Goal: Answer question/provide support: Share knowledge or assist other users

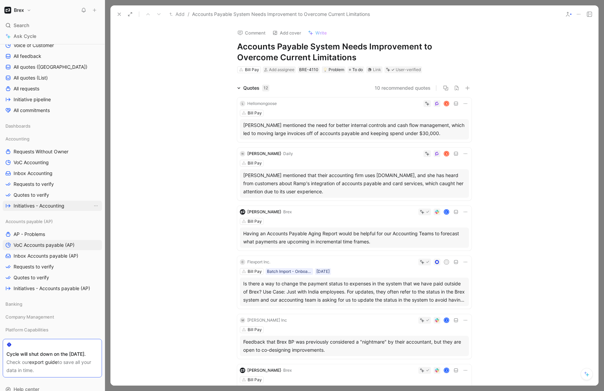
scroll to position [81, 0]
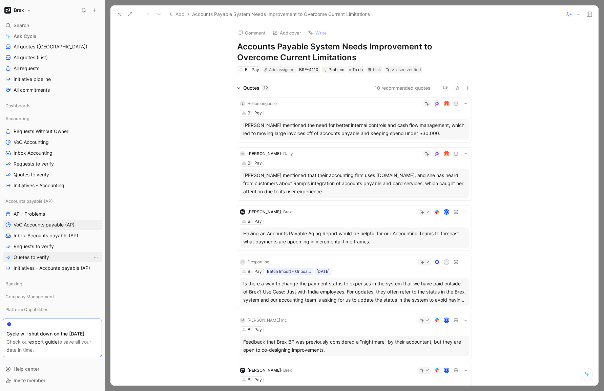
click at [39, 254] on span "Quotes to verify" at bounding box center [32, 257] width 36 height 7
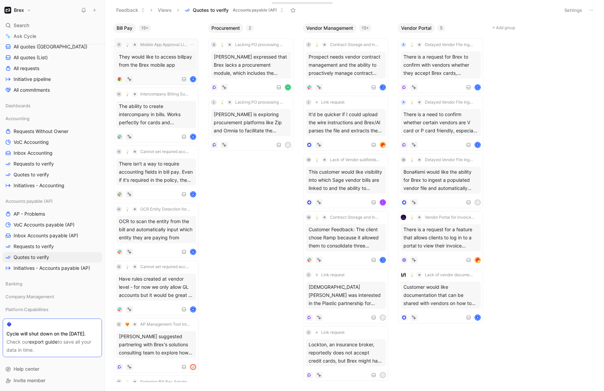
click at [176, 59] on div "They would like to access billpay from the Brex mobile app" at bounding box center [156, 60] width 80 height 19
click at [132, 79] on div at bounding box center [129, 79] width 7 height 7
click at [122, 67] on button "Verify" at bounding box center [116, 68] width 23 height 9
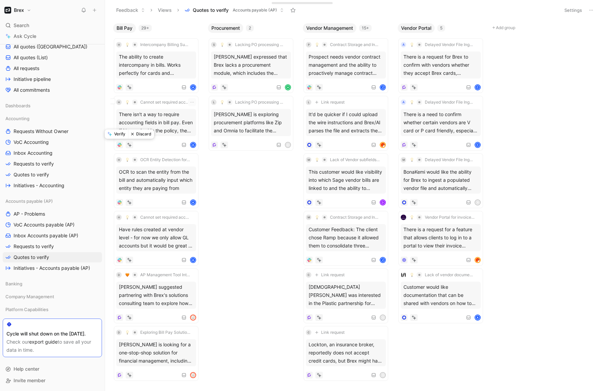
click at [120, 136] on button "Verify" at bounding box center [116, 133] width 23 height 9
click at [116, 75] on button "Verify" at bounding box center [116, 76] width 23 height 9
click at [240, 183] on div "Bill Pay 27+ h OCR Entity Detection for Bill Payments OCR to scan the entity fr…" at bounding box center [354, 205] width 499 height 371
click at [118, 135] on button "Verify" at bounding box center [116, 133] width 23 height 9
click at [232, 210] on div "Bill Pay 26+ h OCR Entity Detection for Bill Payments OCR to scan the entity fr…" at bounding box center [354, 205] width 499 height 371
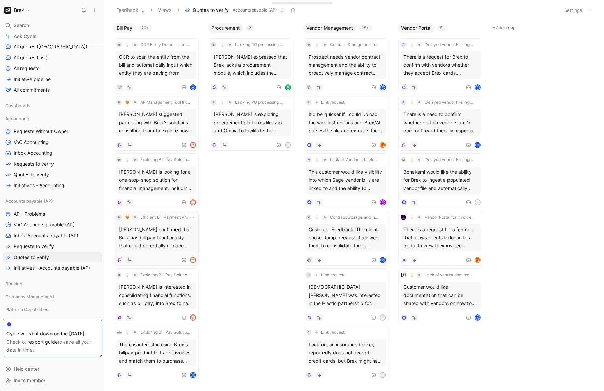
click at [180, 242] on div "Roshini confirmed that Brex has bill pay functionality that could potentially r…" at bounding box center [156, 237] width 80 height 27
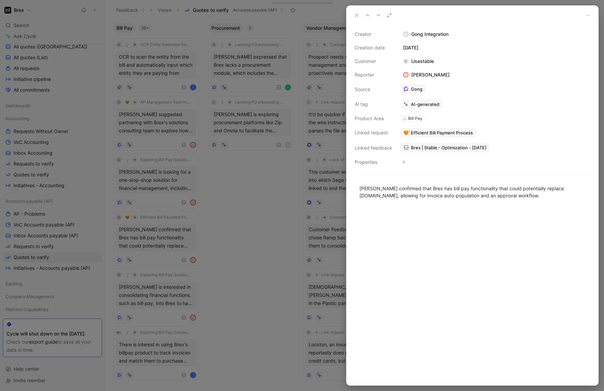
click at [222, 263] on div at bounding box center [302, 195] width 604 height 391
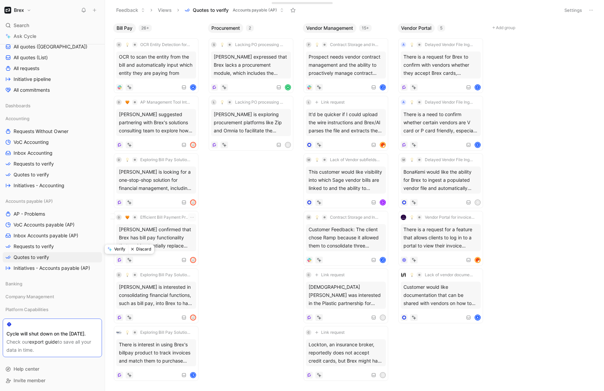
click at [120, 251] on button "Verify" at bounding box center [116, 248] width 23 height 9
click at [147, 247] on div "Daniel is interested in consolidating financial functions, such as bill pay, in…" at bounding box center [156, 237] width 80 height 27
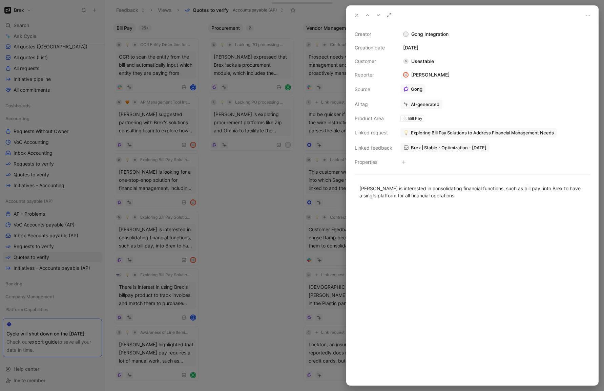
click at [256, 267] on div at bounding box center [302, 195] width 604 height 391
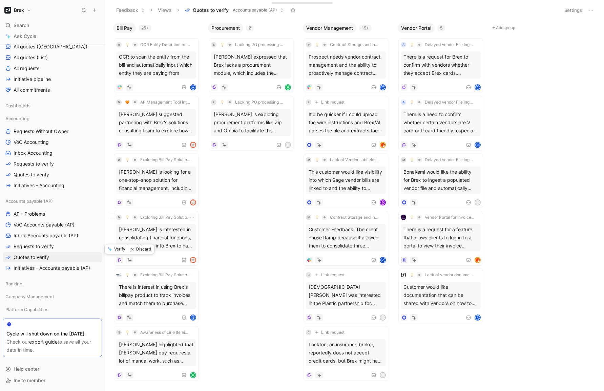
click at [141, 248] on button "Discard" at bounding box center [141, 248] width 26 height 9
click at [152, 253] on div "Exploring Bill Pay Solutions to Address Financial Management Needs There is int…" at bounding box center [156, 238] width 80 height 50
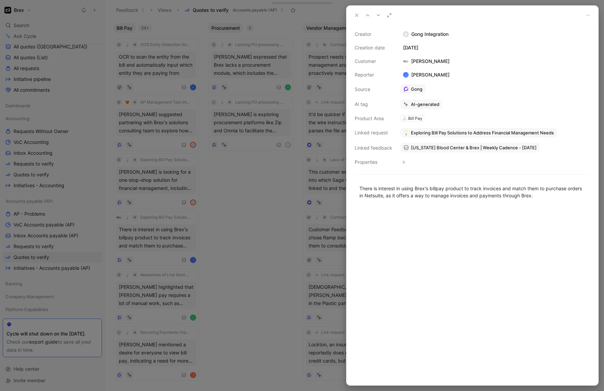
click at [224, 274] on div at bounding box center [302, 195] width 604 height 391
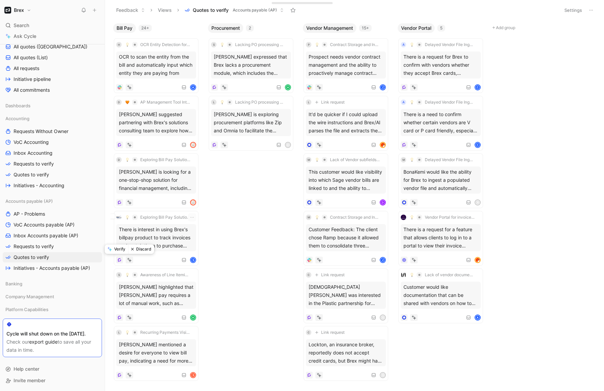
click at [144, 247] on button "Discard" at bounding box center [141, 248] width 26 height 9
click at [148, 255] on div "S Awareness of Line Itemization Capabilities in Brex Sheena highlighted that Br…" at bounding box center [156, 238] width 80 height 50
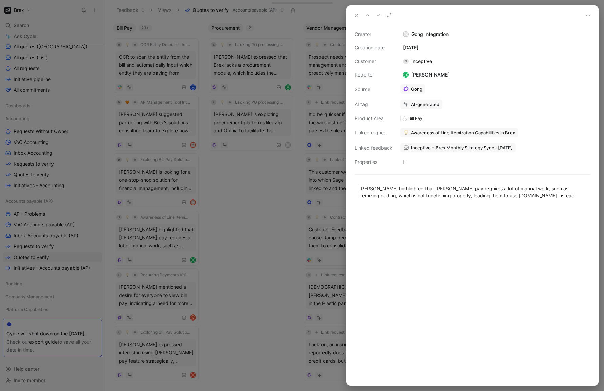
click at [238, 275] on div at bounding box center [302, 195] width 604 height 391
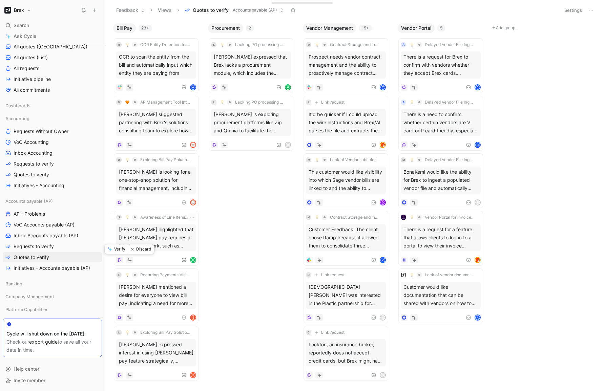
click at [121, 251] on button "Verify" at bounding box center [116, 248] width 23 height 9
click at [154, 258] on div "S" at bounding box center [156, 260] width 80 height 7
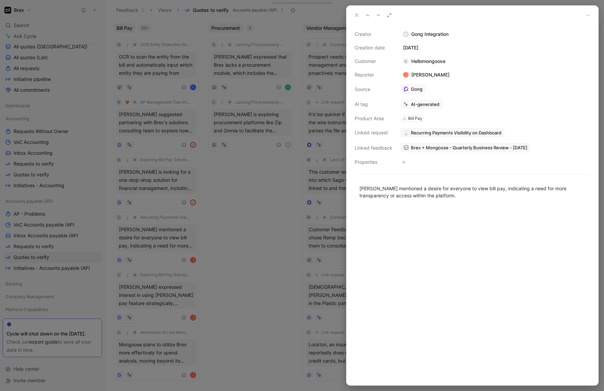
click at [249, 261] on div at bounding box center [302, 195] width 604 height 391
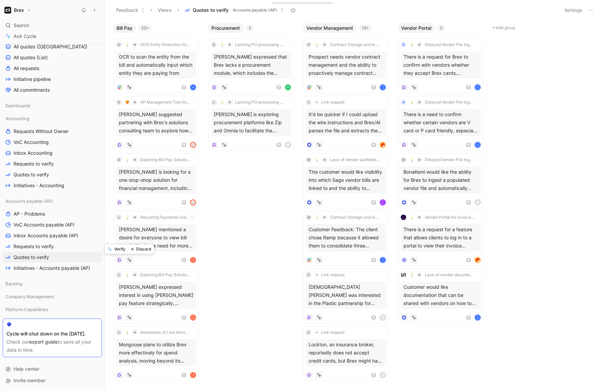
click at [118, 249] on button "Verify" at bounding box center [116, 248] width 23 height 9
click at [154, 256] on div "L Exploring Bill Pay Solutions to Address Financial Management Needs Larissa Go…" at bounding box center [156, 238] width 80 height 50
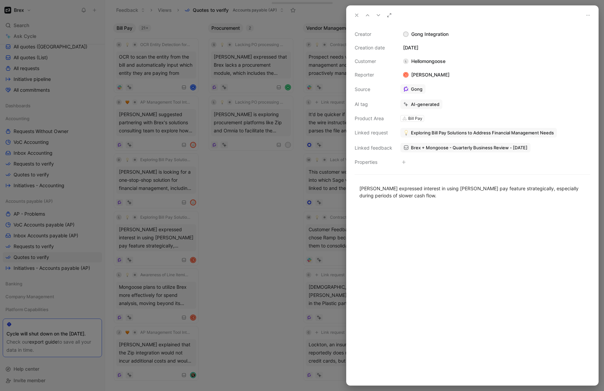
click at [230, 264] on div at bounding box center [302, 195] width 604 height 391
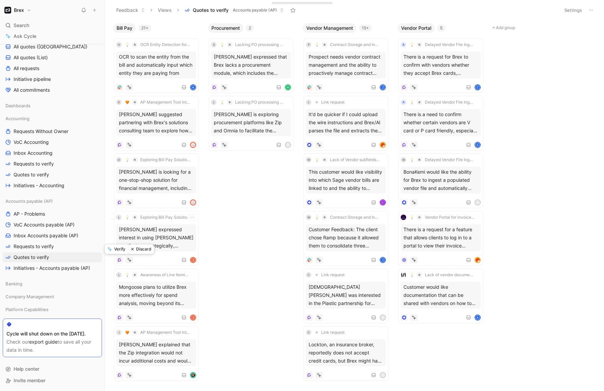
click at [124, 248] on button "Verify" at bounding box center [116, 248] width 23 height 9
click at [165, 252] on div "L Awareness of Line Itemization Capabilities in Brex Mongoose plans to utilize …" at bounding box center [156, 238] width 80 height 50
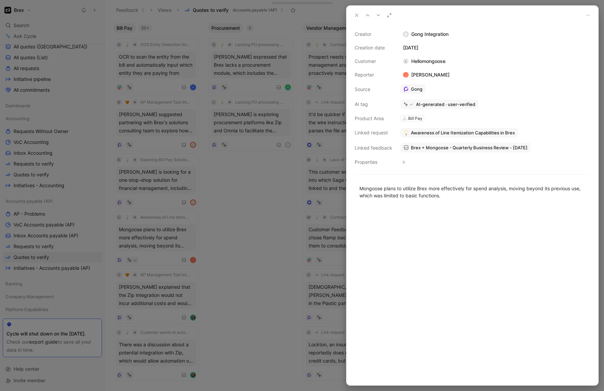
click at [228, 268] on div at bounding box center [302, 195] width 604 height 391
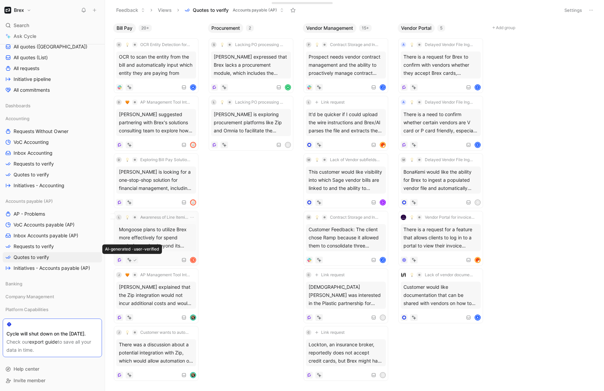
click at [130, 260] on icon at bounding box center [129, 260] width 3 height 3
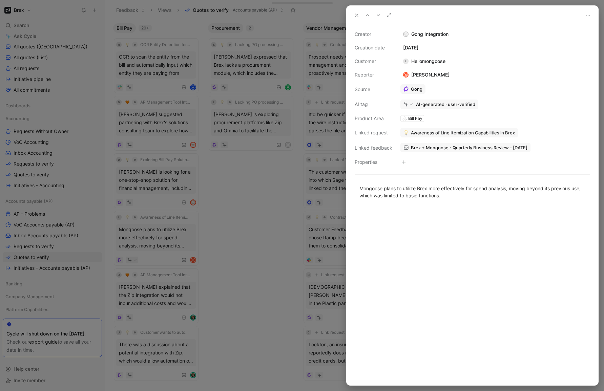
click at [240, 274] on div at bounding box center [302, 195] width 604 height 391
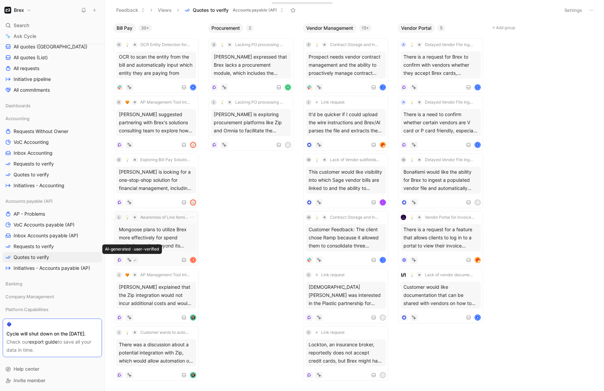
click at [134, 259] on icon at bounding box center [135, 260] width 4 height 4
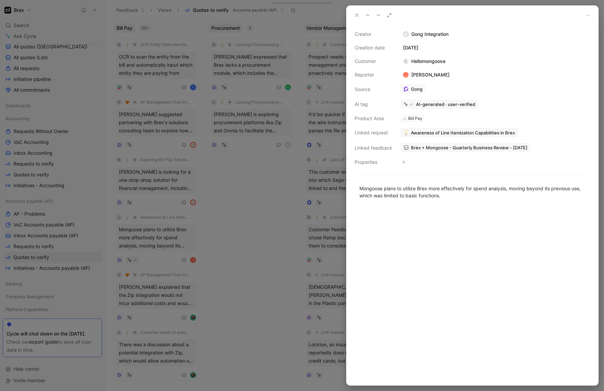
click at [410, 104] on icon at bounding box center [411, 104] width 3 height 2
click at [420, 102] on div "AI-generated · user-verified" at bounding box center [445, 104] width 59 height 6
click at [428, 112] on div "Creator G Gong Integration Creation date September 3, 2025 Customer L Hellomong…" at bounding box center [471, 98] width 235 height 136
click at [440, 107] on div "AI-generated · user-verified" at bounding box center [445, 104] width 59 height 6
click at [410, 104] on icon at bounding box center [411, 105] width 4 height 4
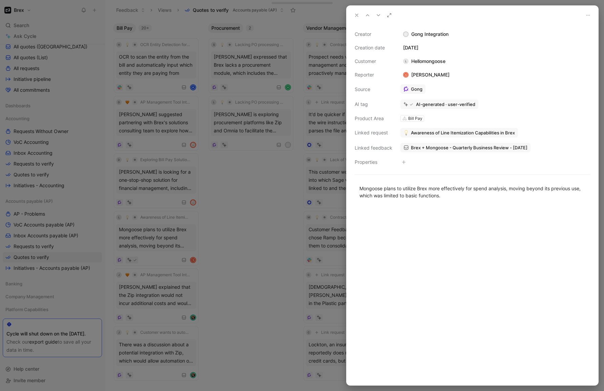
click at [409, 105] on icon at bounding box center [411, 105] width 4 height 4
click at [241, 216] on div at bounding box center [302, 195] width 604 height 391
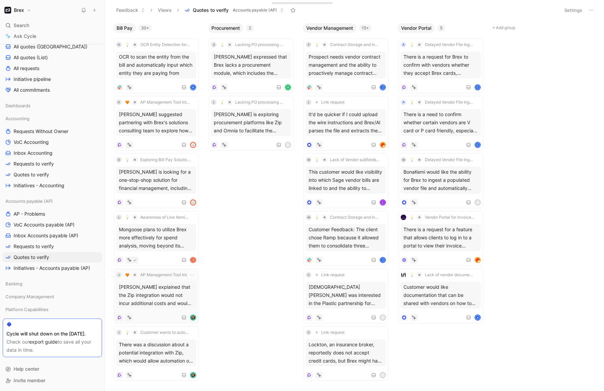
click at [168, 307] on div "Bailey Barbary explained that the Zip integration would not incur additional co…" at bounding box center [156, 295] width 80 height 27
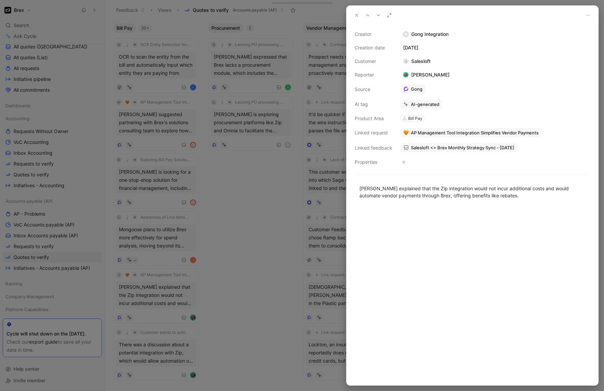
click at [219, 312] on div at bounding box center [302, 195] width 604 height 391
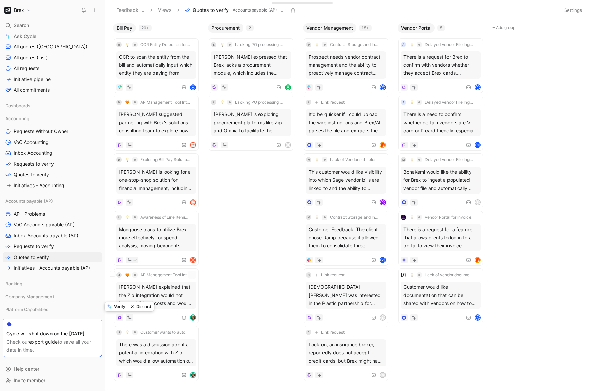
click at [141, 308] on button "Discard" at bounding box center [141, 306] width 26 height 9
click at [228, 280] on body "Brex Search ⌘ K Ask Cycle Workspace Main section Test Inbox Inbox Voice of Cust…" at bounding box center [302, 195] width 604 height 391
click at [162, 355] on div "RMW Accounting Inc. has transitioned to using Brex for all payables, which were…" at bounding box center [156, 352] width 80 height 27
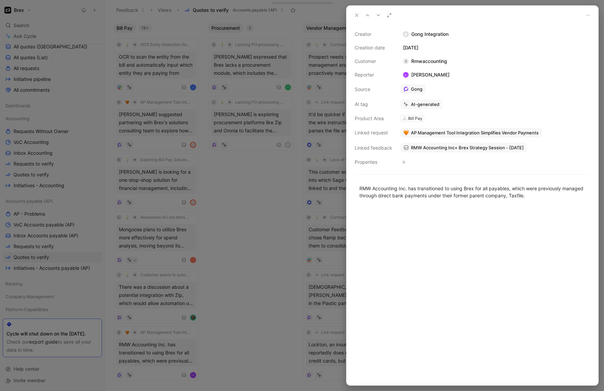
click at [133, 358] on div at bounding box center [302, 195] width 604 height 391
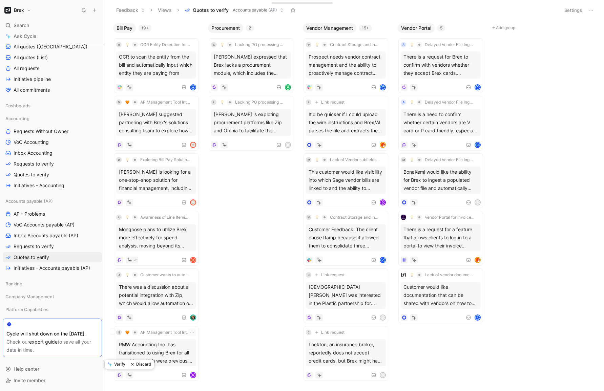
click at [118, 364] on button "Verify" at bounding box center [116, 364] width 23 height 9
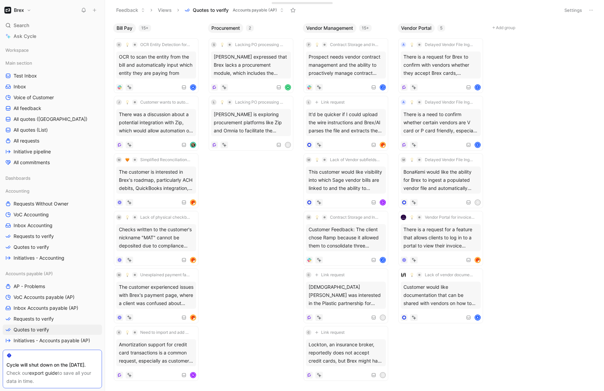
click at [257, 234] on div "Bill Pay 15+ h OCR Entity Detection for Bill Payments OCR to scan the entity fr…" at bounding box center [354, 205] width 499 height 371
click at [121, 77] on button "Verify" at bounding box center [116, 76] width 23 height 9
click at [151, 77] on div "There was a discussion about a potential integration with Zip, which would allo…" at bounding box center [156, 64] width 80 height 27
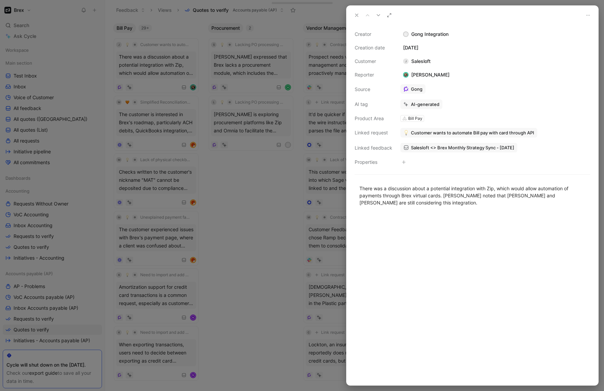
click at [234, 197] on div at bounding box center [302, 195] width 604 height 391
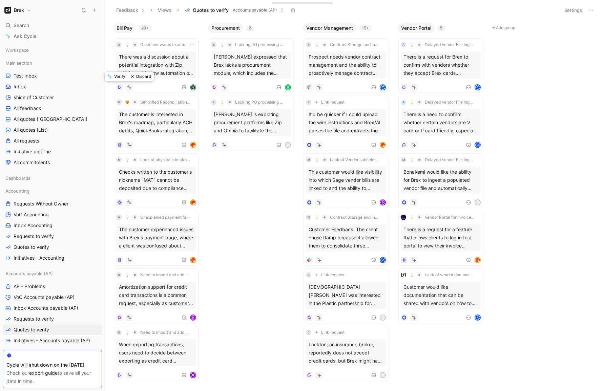
click at [140, 76] on button "Discard" at bounding box center [141, 76] width 26 height 9
click at [154, 83] on div "m Simplified Reconciliation Process with QuickBooks Online Advance The customer…" at bounding box center [156, 66] width 80 height 50
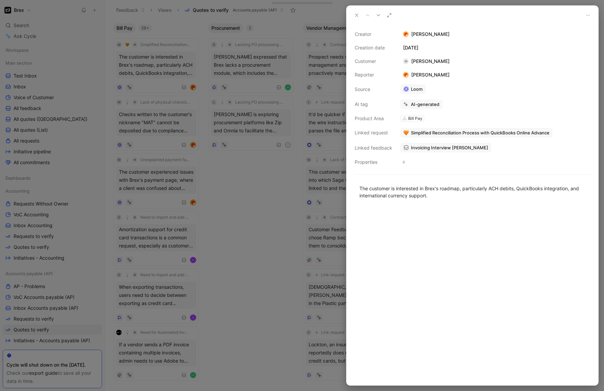
click at [244, 208] on div at bounding box center [302, 195] width 604 height 391
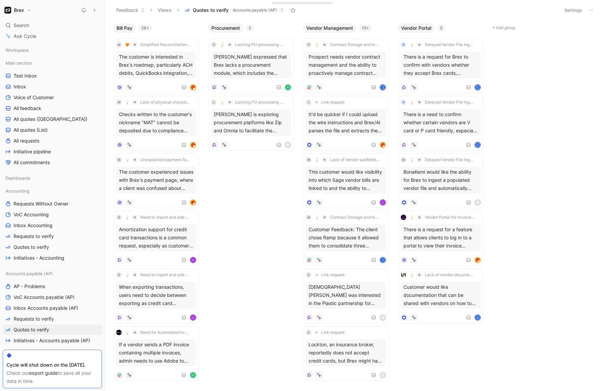
click at [251, 237] on body "Brex Search ⌘ K Ask Cycle Workspace Main section Test Inbox Inbox Voice of Cust…" at bounding box center [302, 195] width 604 height 391
click at [261, 289] on div "Bill Pay 28+ m Simplified Reconciliation Process with QuickBooks Online Advance…" at bounding box center [354, 205] width 499 height 371
click at [45, 315] on link "Requests to verify" at bounding box center [52, 319] width 99 height 10
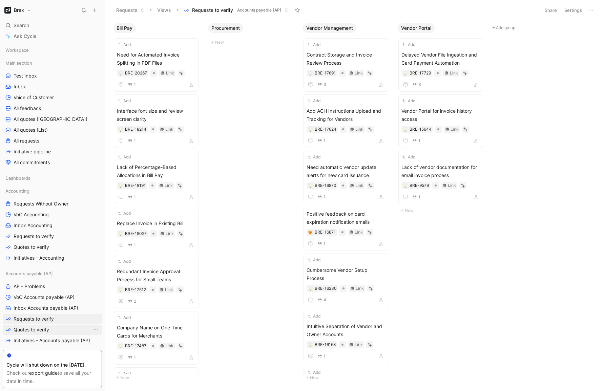
click at [42, 330] on span "Quotes to verify" at bounding box center [32, 329] width 36 height 7
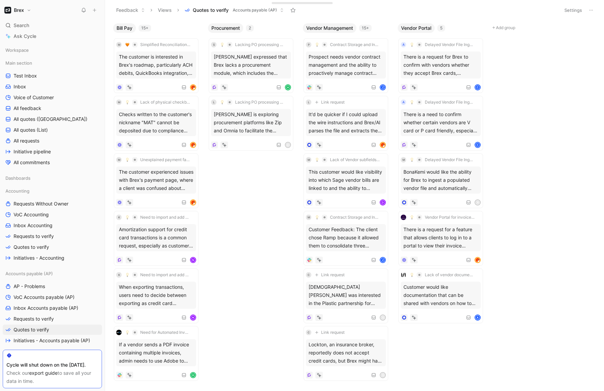
click at [227, 171] on body "Brex Search ⌘ K Ask Cycle Workspace Main section Test Inbox Inbox Voice of Cust…" at bounding box center [302, 195] width 604 height 391
click at [240, 172] on body "Brex Search ⌘ K Ask Cycle Workspace Main section Test Inbox Inbox Voice of Cust…" at bounding box center [302, 195] width 604 height 391
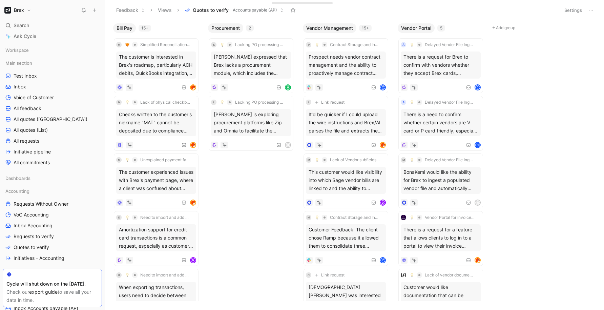
click at [276, 194] on div "Bill Pay 15+ m Simplified Reconciliation Process with QuickBooks Online Advance…" at bounding box center [354, 164] width 499 height 289
click at [148, 199] on div at bounding box center [156, 202] width 80 height 7
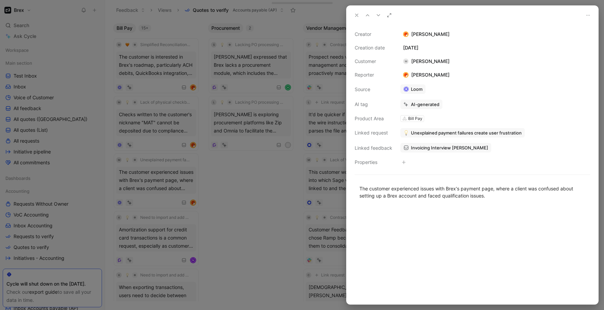
click at [228, 214] on div at bounding box center [302, 155] width 604 height 310
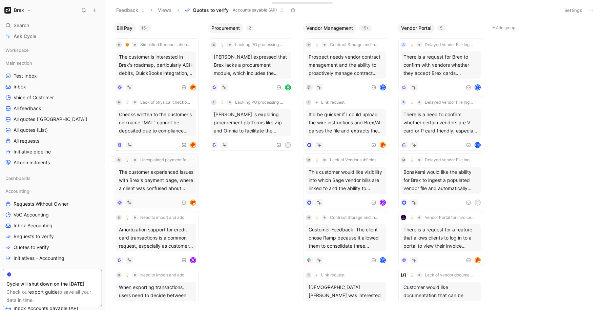
click at [127, 202] on icon at bounding box center [129, 202] width 5 height 5
click at [136, 194] on button "Discard" at bounding box center [141, 191] width 26 height 9
click at [238, 210] on body "Brex Search ⌘ K Ask Cycle Workspace Main section Test Inbox Inbox Voice of Cust…" at bounding box center [302, 155] width 604 height 310
